Goal: Information Seeking & Learning: Compare options

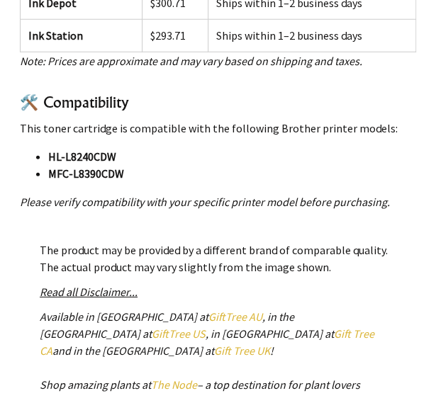
scroll to position [850, 0]
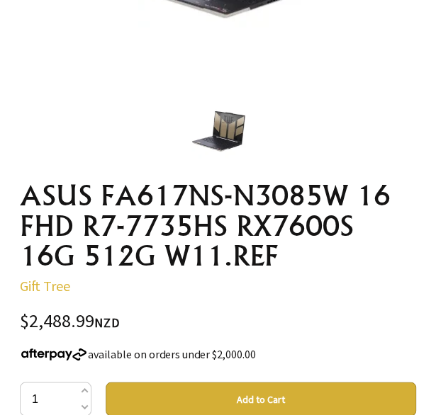
scroll to position [425, 0]
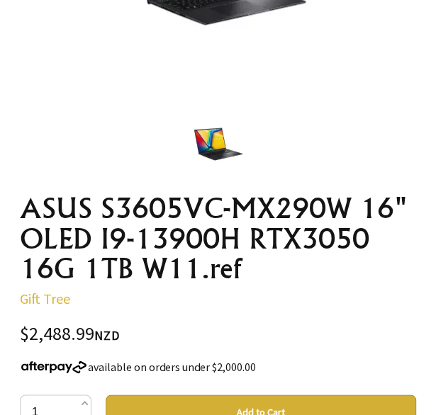
scroll to position [425, 0]
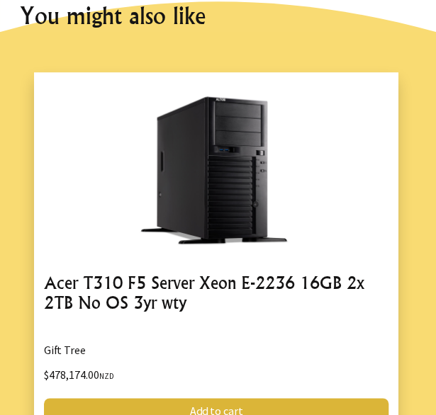
scroll to position [1346, 0]
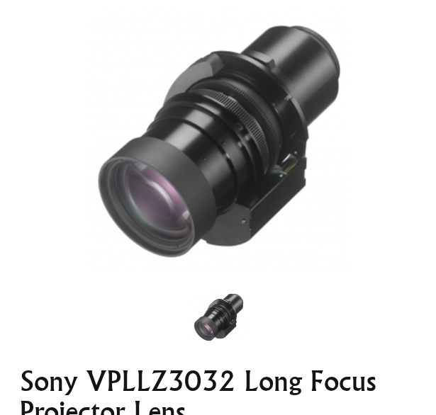
scroll to position [212, 0]
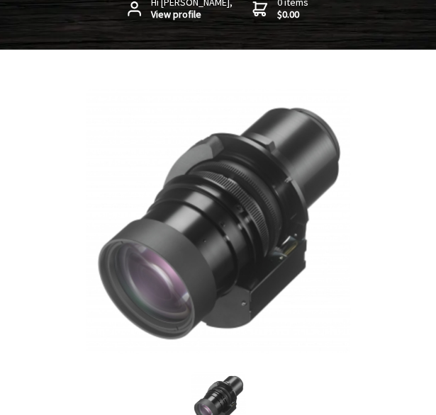
scroll to position [71, 0]
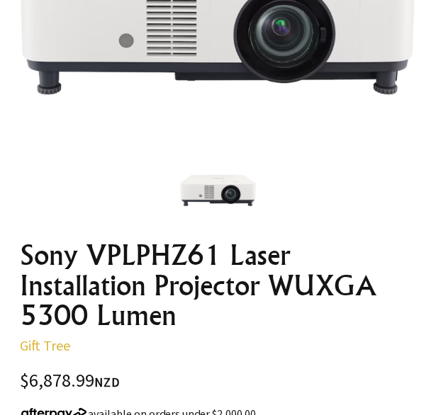
scroll to position [496, 0]
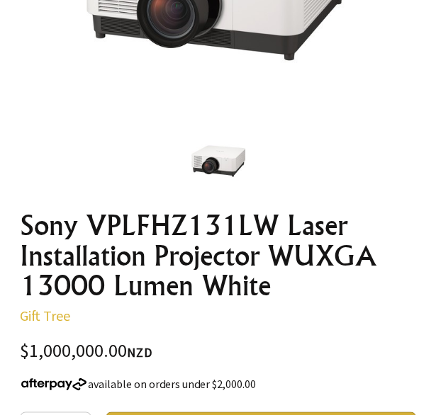
scroll to position [425, 0]
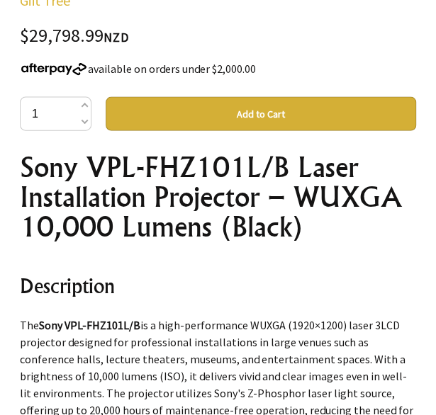
scroll to position [567, 0]
